Goal: Navigation & Orientation: Find specific page/section

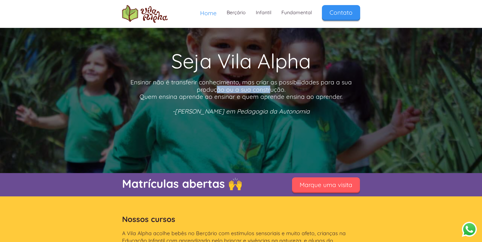
drag, startPoint x: 218, startPoint y: 90, endPoint x: 283, endPoint y: 93, distance: 65.2
click at [273, 92] on p "Ensinar não é transferir conhecimento, mas criar as possibilidades para a sua p…" at bounding box center [241, 97] width 238 height 37
click at [284, 93] on p "Ensinar não é transferir conhecimento, mas criar as possibilidades para a sua p…" at bounding box center [241, 97] width 238 height 37
click at [241, 9] on link "Berçário" at bounding box center [236, 12] width 29 height 15
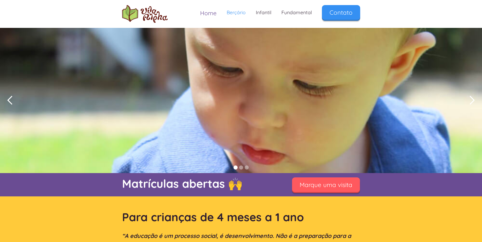
click at [214, 13] on span "Home" at bounding box center [208, 12] width 16 height 7
